Goal: Find specific page/section: Find specific page/section

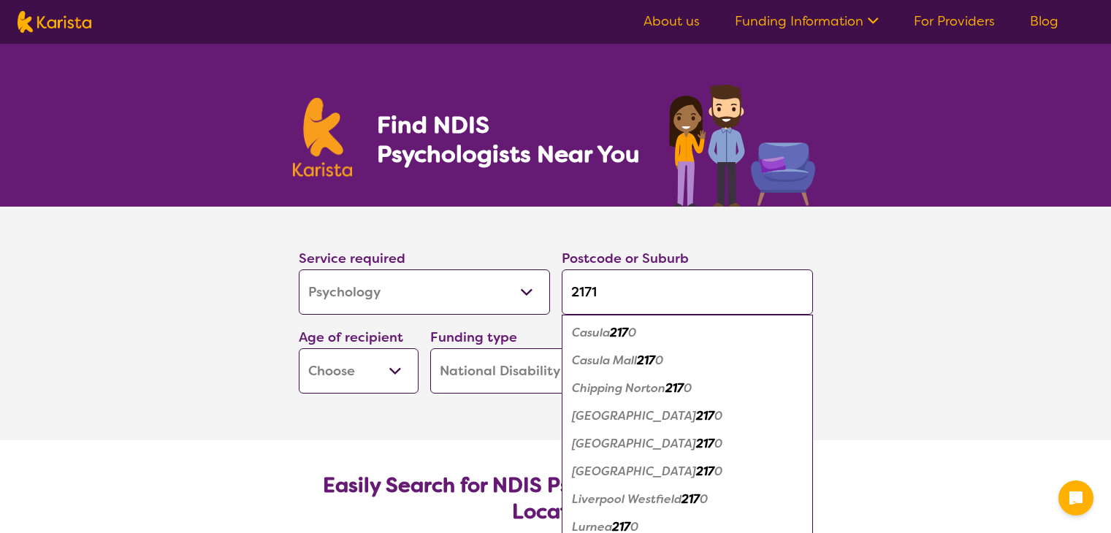
select select "Psychology"
select select "NDIS"
select select "Psychology"
select select "NDIS"
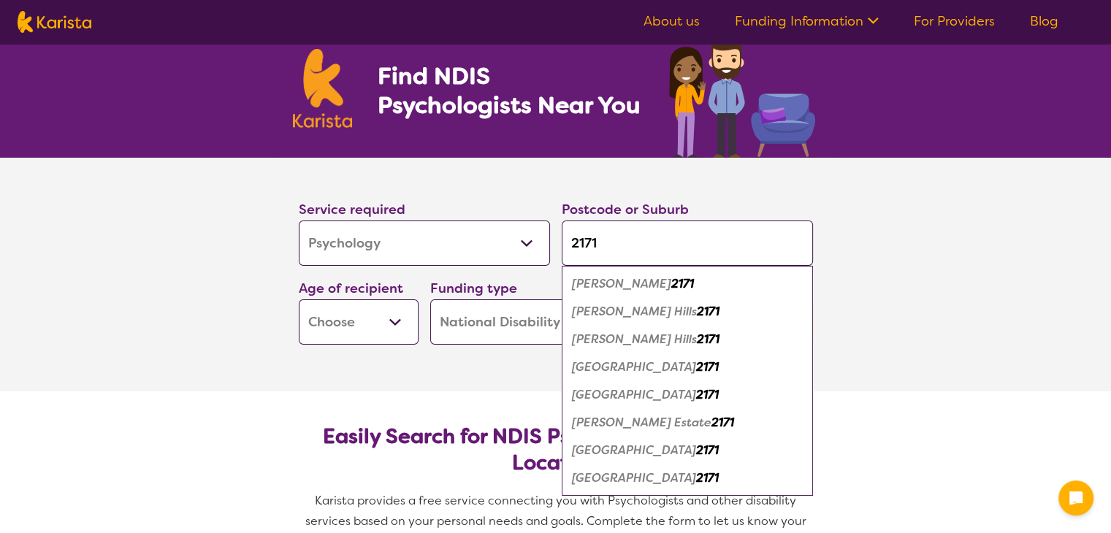
scroll to position [73, 0]
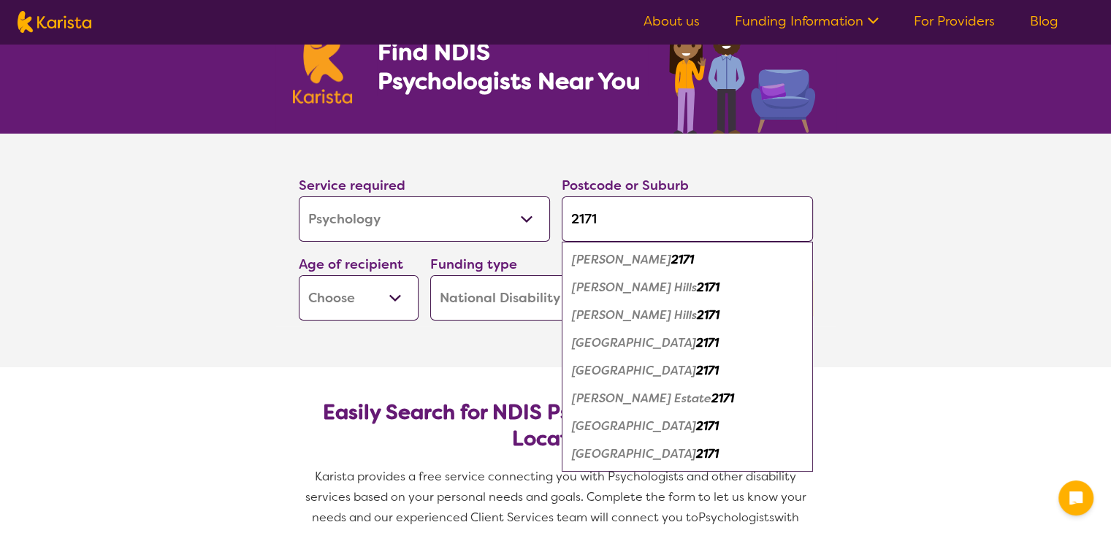
type input "2171"
click at [651, 421] on em "[GEOGRAPHIC_DATA]" at bounding box center [634, 425] width 124 height 15
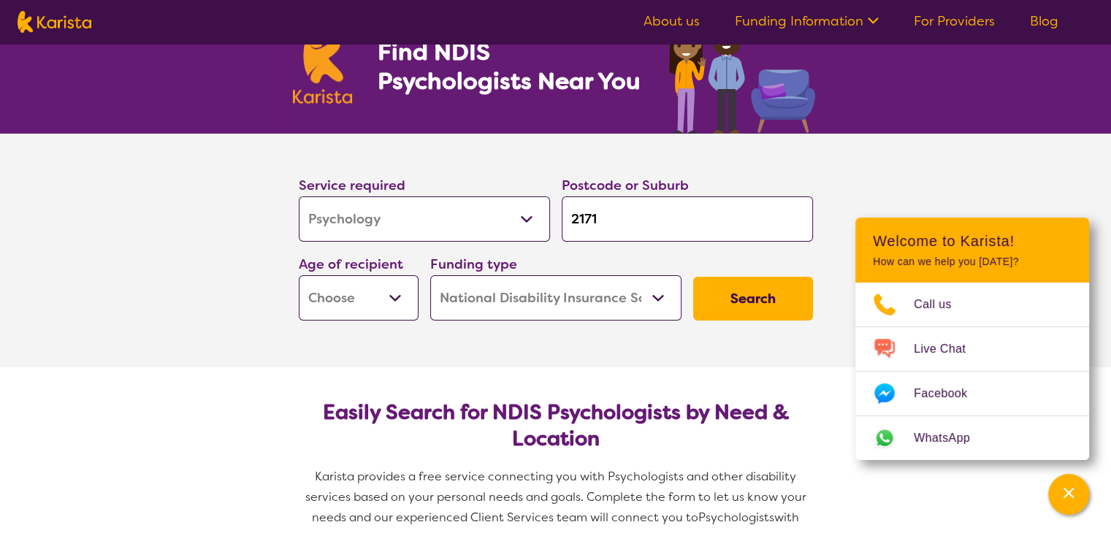
click at [361, 285] on select "Early Childhood - 0 to 9 Child - 10 to 11 Adolescent - 12 to 17 Adult - 18 to 6…" at bounding box center [359, 297] width 120 height 45
select select "CH"
click at [299, 275] on select "Early Childhood - 0 to 9 Child - 10 to 11 Adolescent - 12 to 17 Adult - 18 to 6…" at bounding box center [359, 297] width 120 height 45
select select "CH"
click at [603, 309] on select "Home Care Package (HCP) National Disability Insurance Scheme (NDIS) I don't know" at bounding box center [555, 297] width 251 height 45
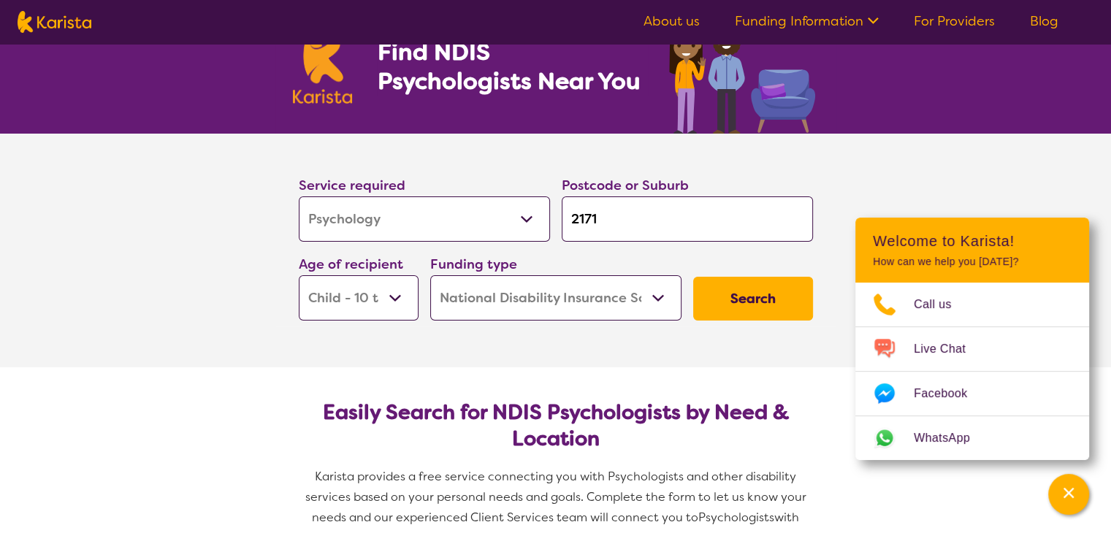
click at [603, 309] on select "Home Care Package (HCP) National Disability Insurance Scheme (NDIS) I don't know" at bounding box center [555, 297] width 251 height 45
click at [829, 299] on section "Service required Allied Health Assistant Assessment ([MEDICAL_DATA] or [MEDICAL…" at bounding box center [555, 230] width 561 height 193
click at [797, 294] on button "Search" at bounding box center [753, 299] width 120 height 44
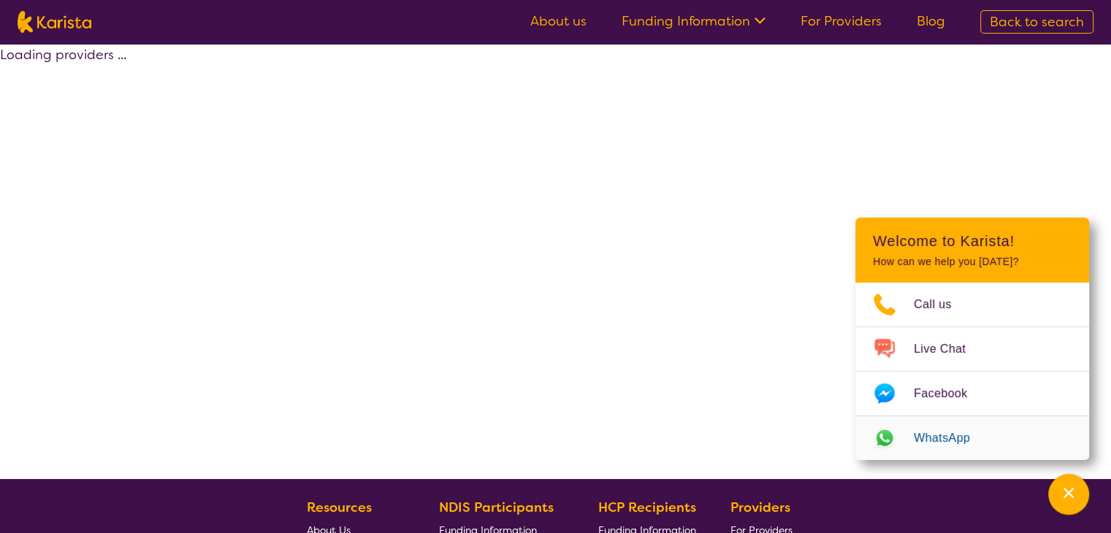
select select "by_score"
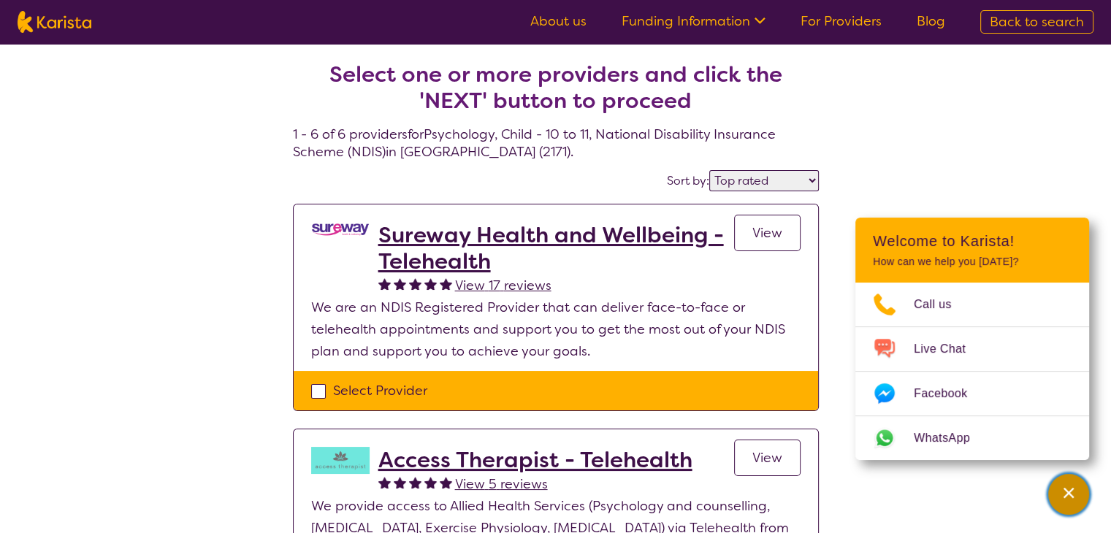
click at [1062, 507] on div "Channel Menu" at bounding box center [1068, 494] width 29 height 32
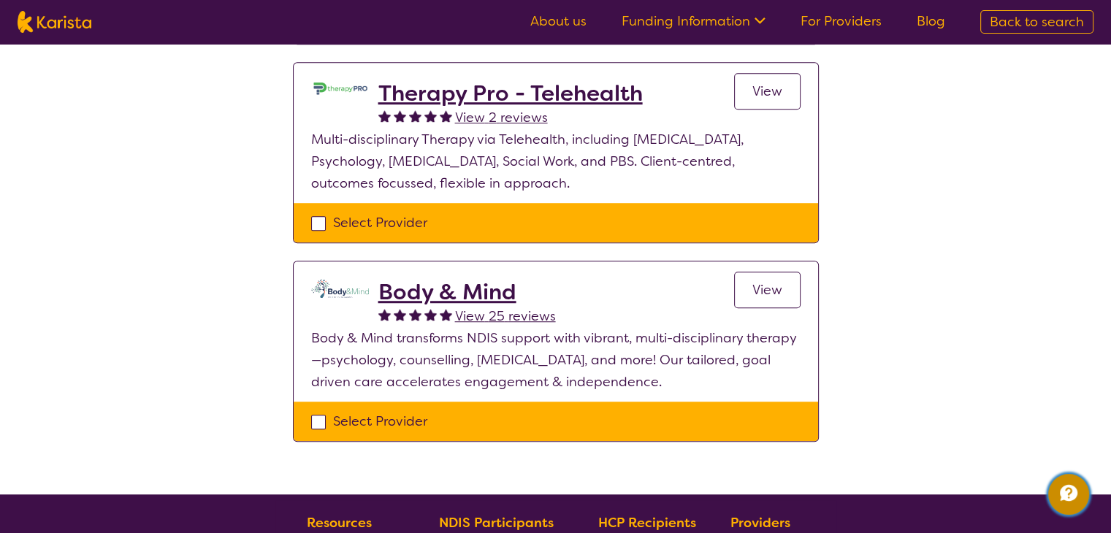
scroll to position [1022, 0]
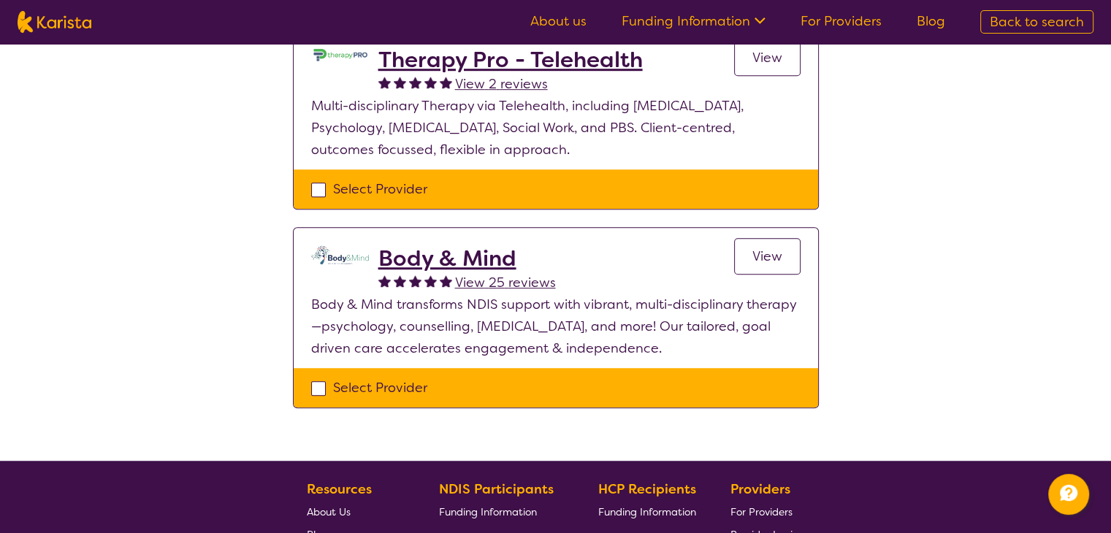
click at [440, 245] on h2 "Body & Mind" at bounding box center [466, 258] width 177 height 26
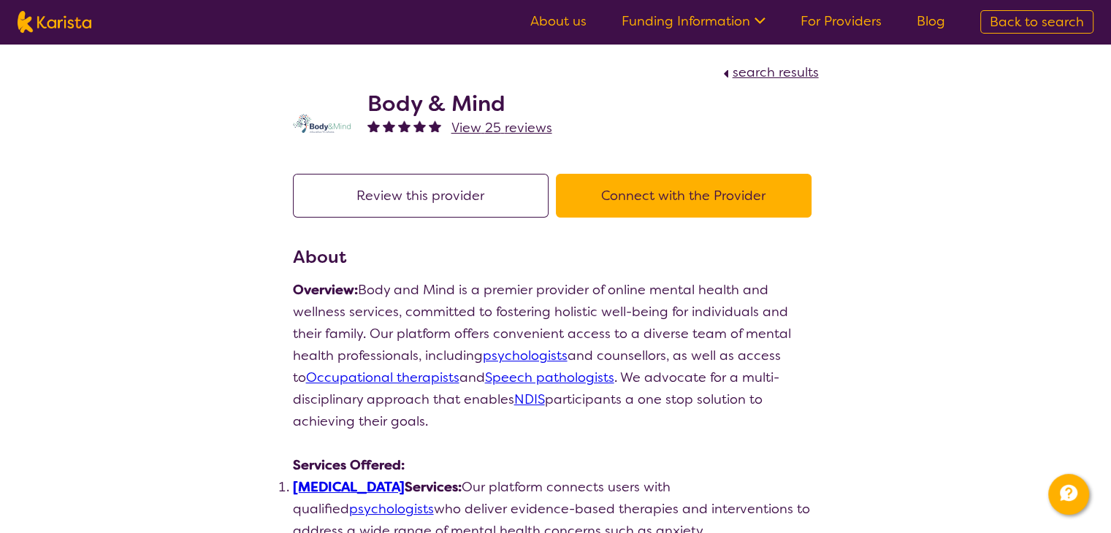
click at [634, 210] on button "Connect with the Provider" at bounding box center [684, 196] width 256 height 44
drag, startPoint x: 496, startPoint y: 104, endPoint x: 363, endPoint y: 108, distance: 133.0
click at [363, 108] on div "Body & Mind View 25 reviews" at bounding box center [556, 119] width 526 height 73
select select "by_score"
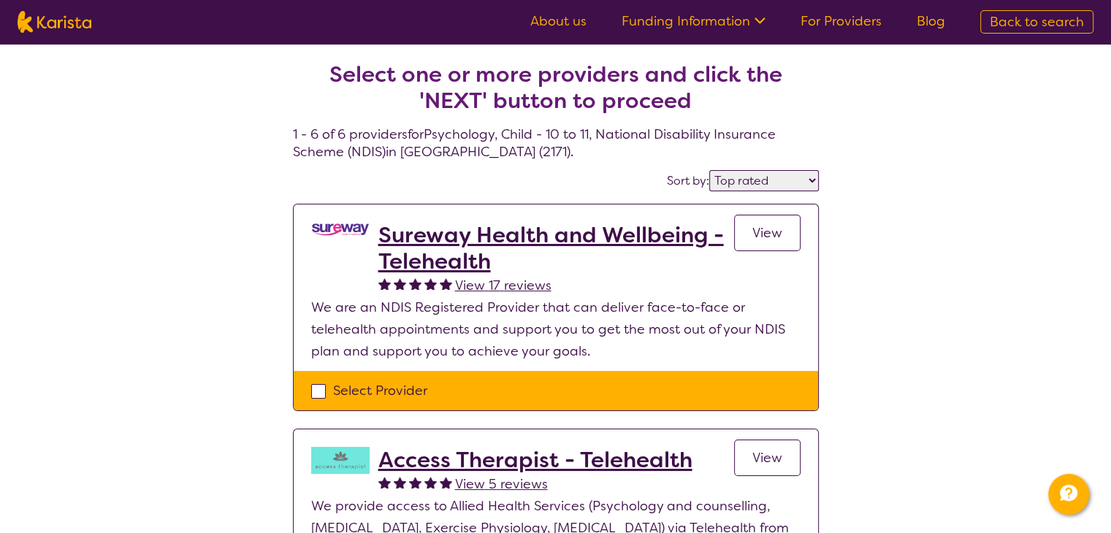
scroll to position [1022, 0]
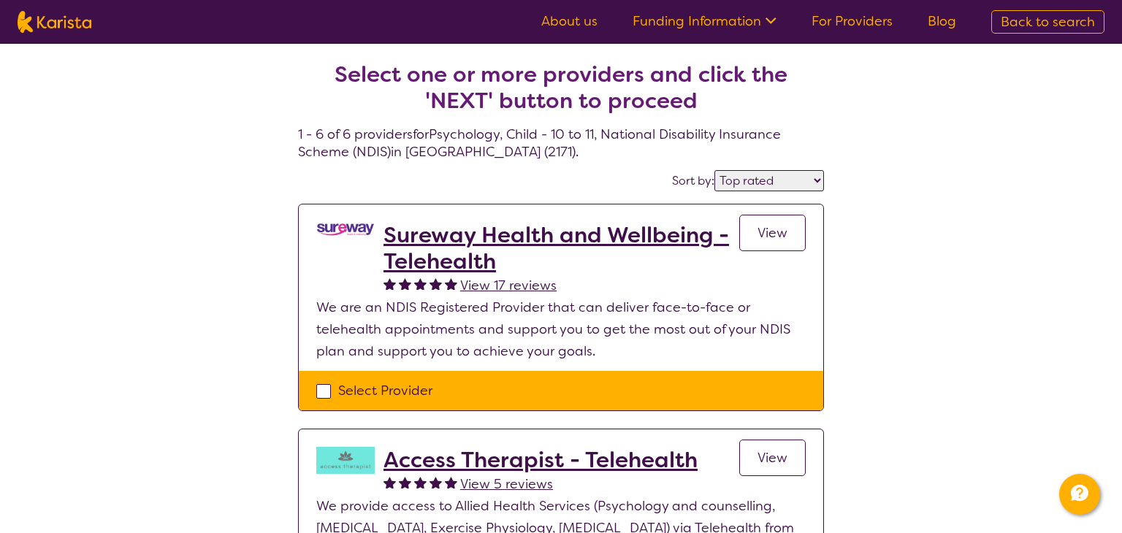
select select "Psychology"
select select "CH"
select select "NDIS"
select select "Psychology"
select select "CH"
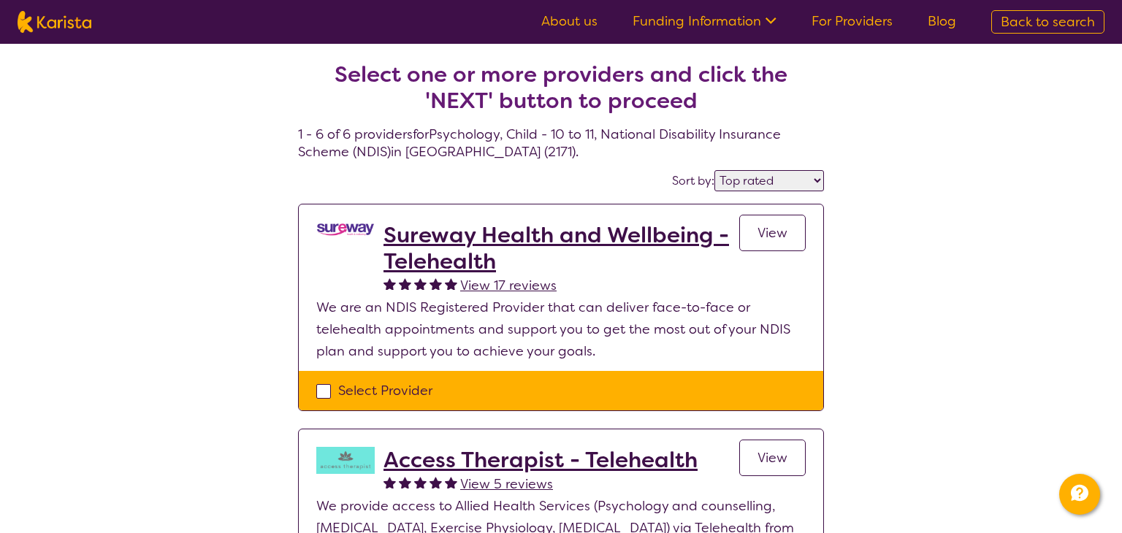
select select "NDIS"
